Goal: Task Accomplishment & Management: Manage account settings

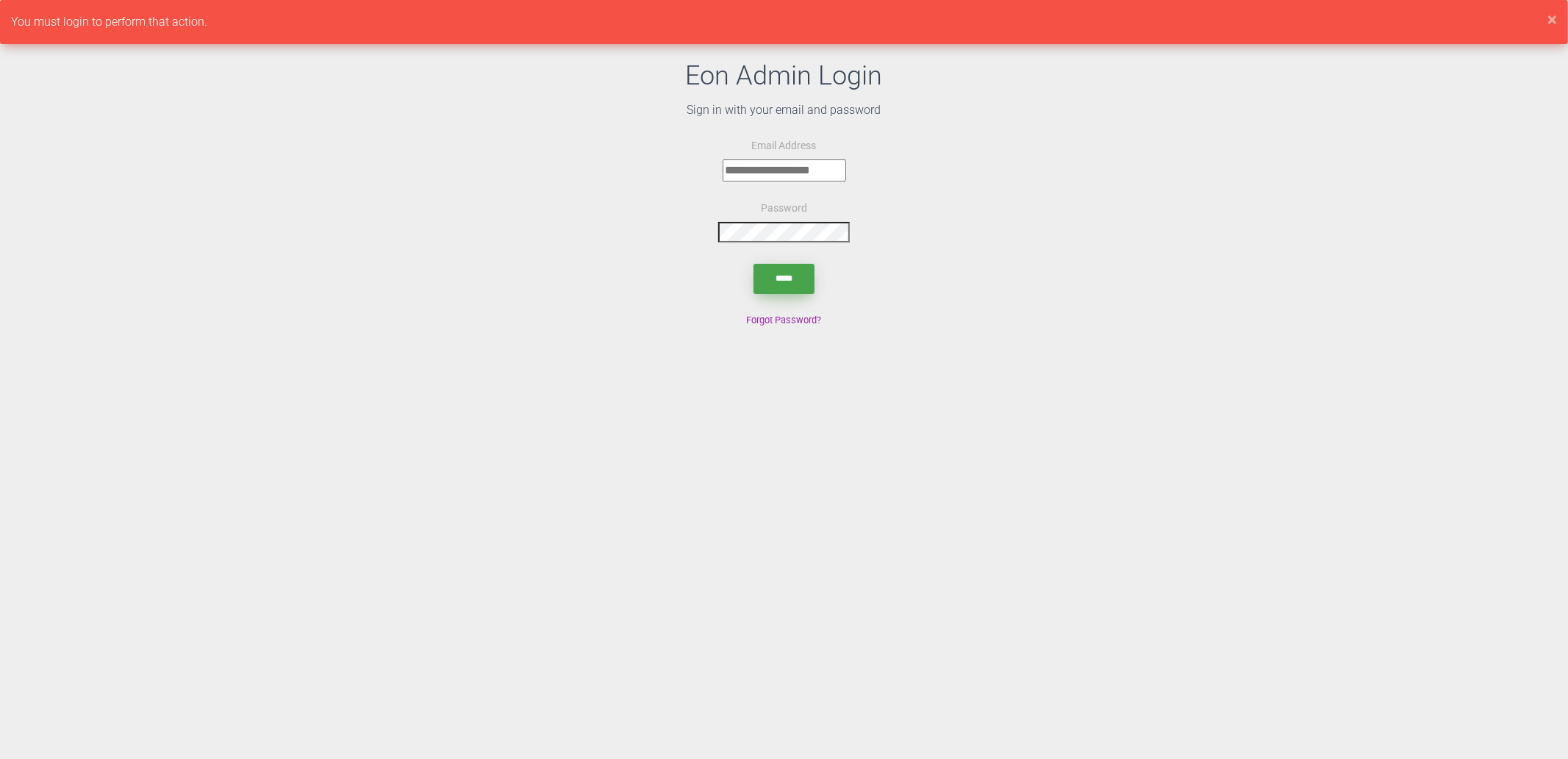
type input "**********"
click at [789, 284] on input "*****" at bounding box center [783, 279] width 61 height 30
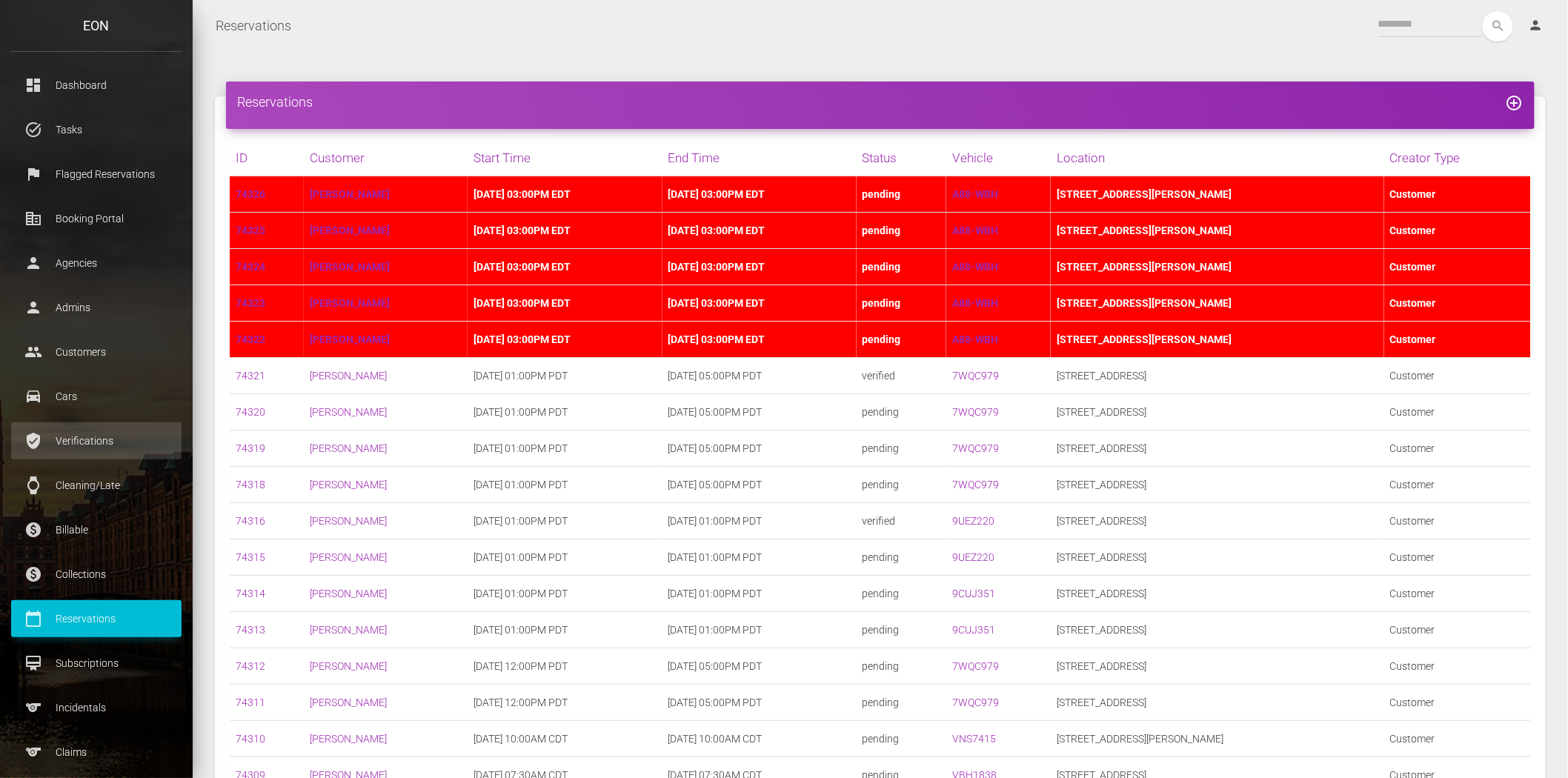
click at [112, 435] on p "Verifications" at bounding box center [96, 440] width 148 height 22
